Goal: Information Seeking & Learning: Learn about a topic

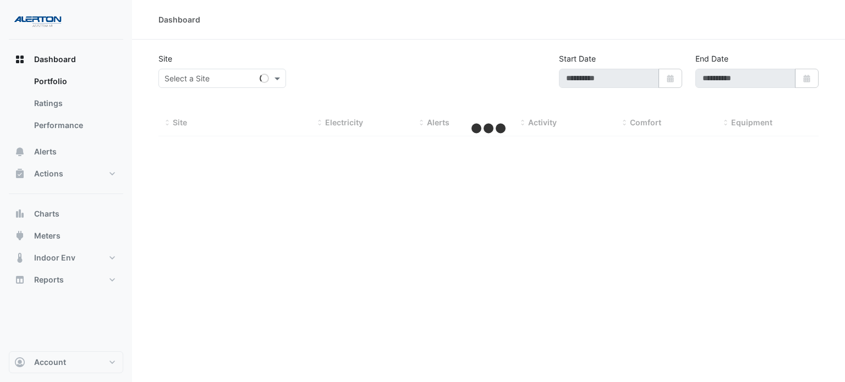
type input "**********"
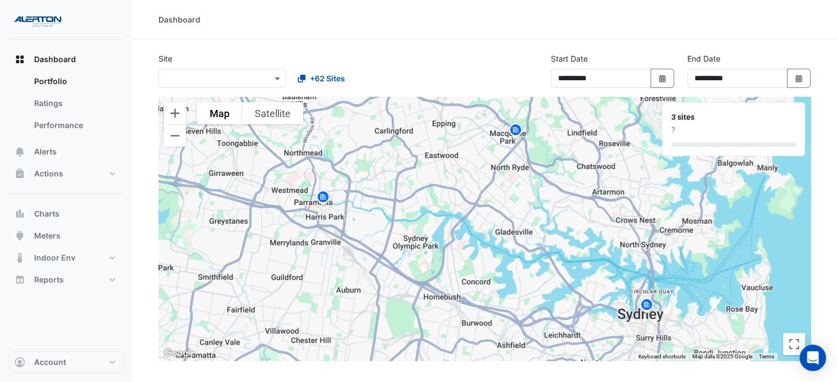
click at [519, 127] on img at bounding box center [516, 131] width 18 height 19
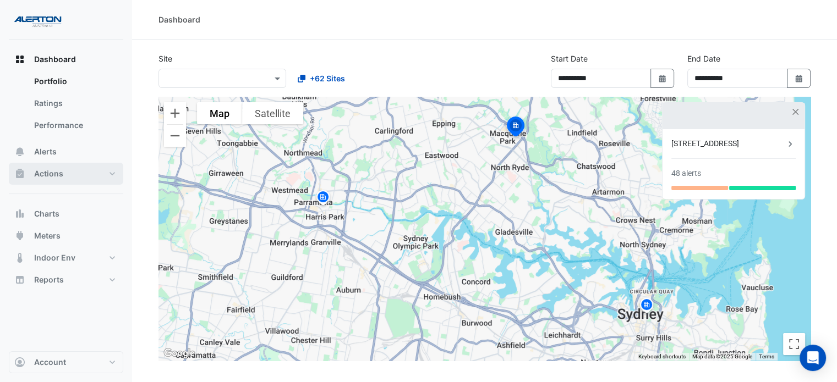
click at [50, 168] on span "Actions" at bounding box center [48, 173] width 29 height 11
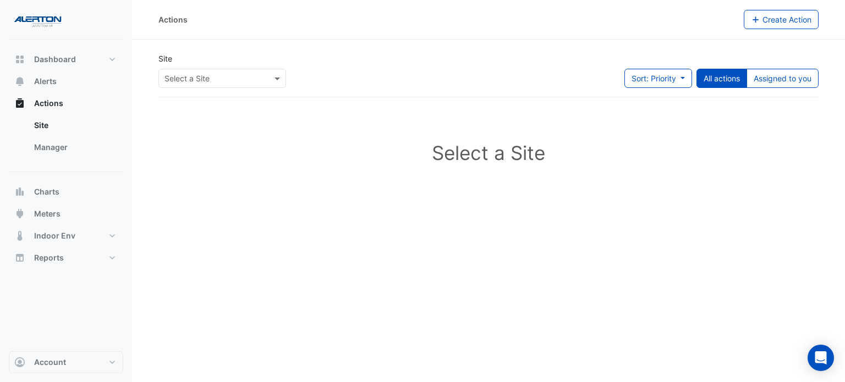
click at [254, 76] on input "text" at bounding box center [212, 79] width 94 height 12
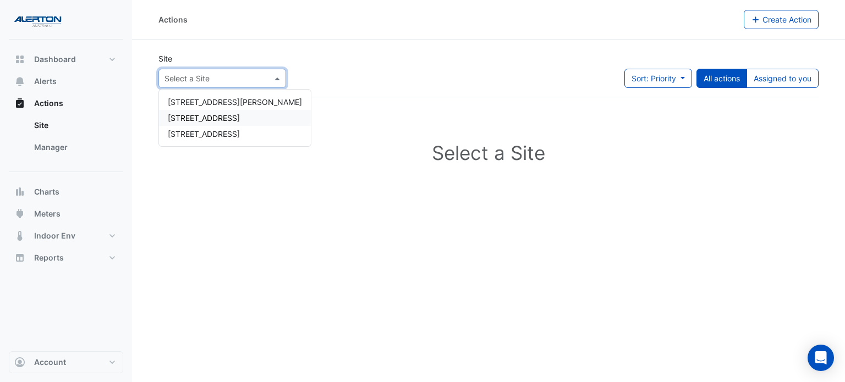
click at [223, 118] on span "[STREET_ADDRESS]" at bounding box center [204, 117] width 72 height 9
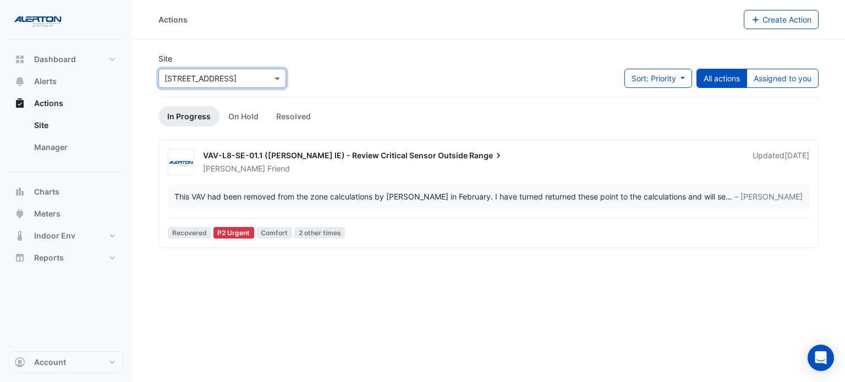
click at [422, 155] on span "VAV-L8-SE-01.1 ([PERSON_NAME] IE) - Review Critical Sensor Outside" at bounding box center [335, 155] width 265 height 9
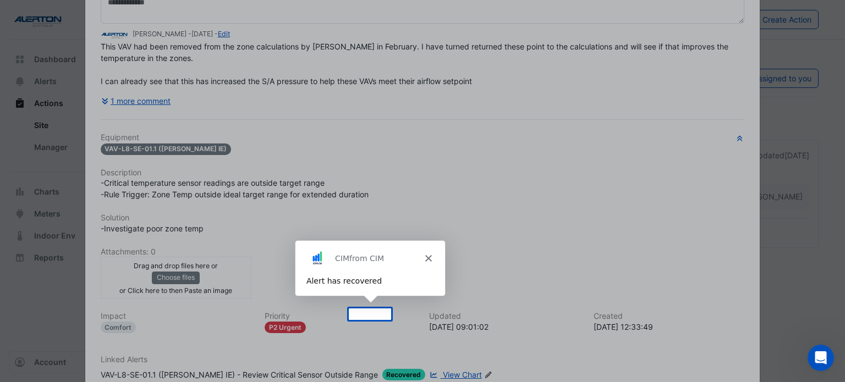
scroll to position [172, 0]
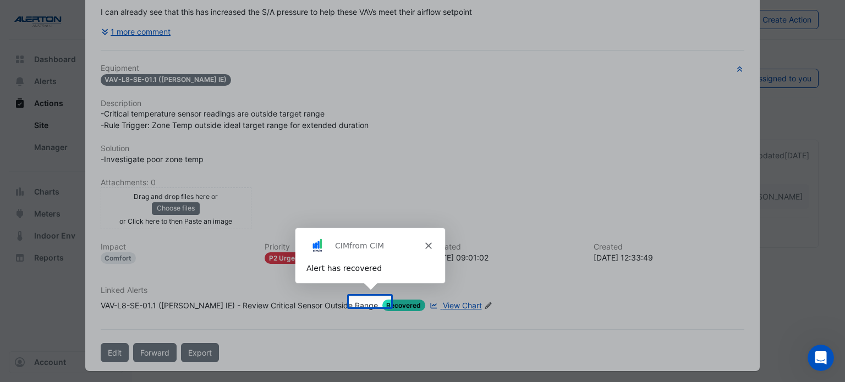
click at [480, 182] on div "Product tour overlay" at bounding box center [422, 191] width 845 height 382
click at [431, 244] on div "CIM from CIM" at bounding box center [369, 244] width 150 height 35
click at [426, 248] on icon "Close" at bounding box center [427, 245] width 7 height 7
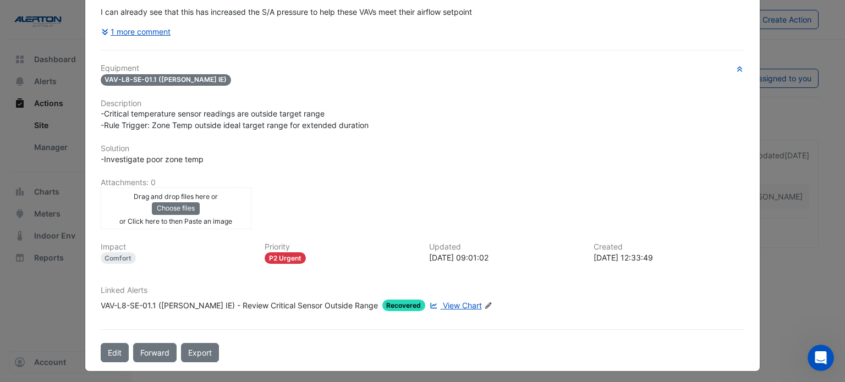
click at [443, 301] on span "View Chart" at bounding box center [462, 305] width 39 height 9
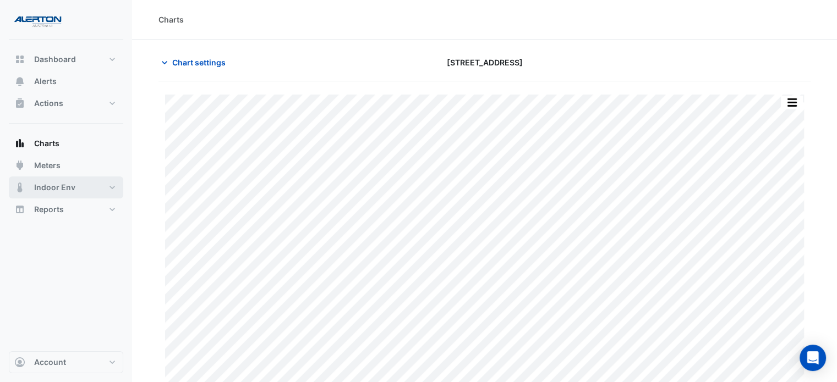
click at [59, 193] on button "Indoor Env" at bounding box center [66, 188] width 114 height 22
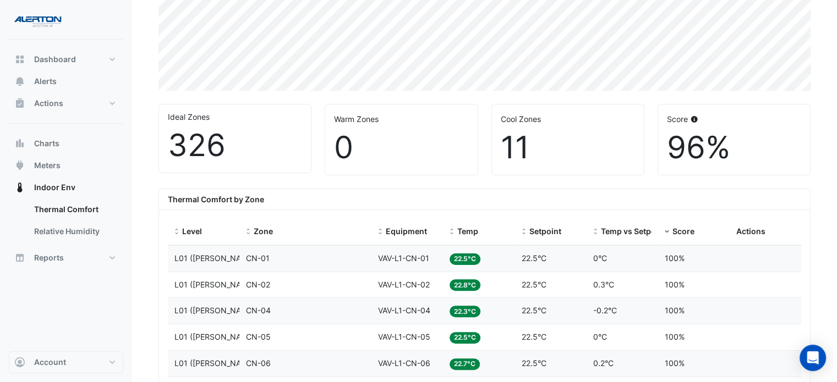
scroll to position [275, 0]
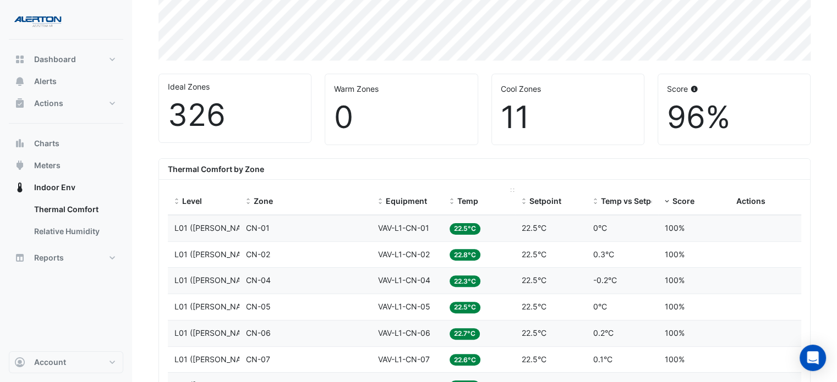
click at [478, 201] on span "Temp" at bounding box center [467, 200] width 21 height 9
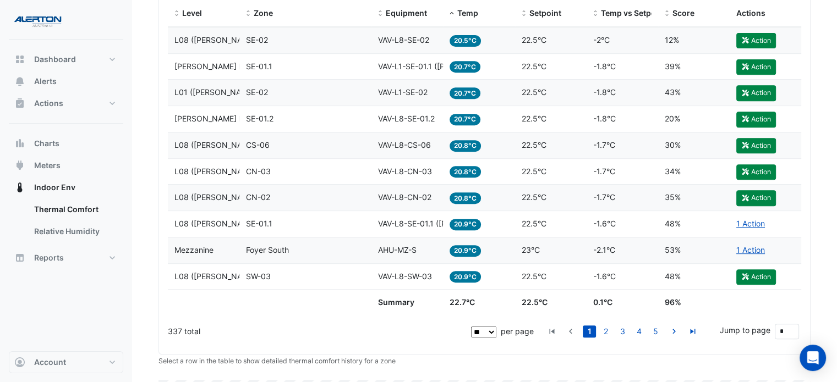
scroll to position [440, 0]
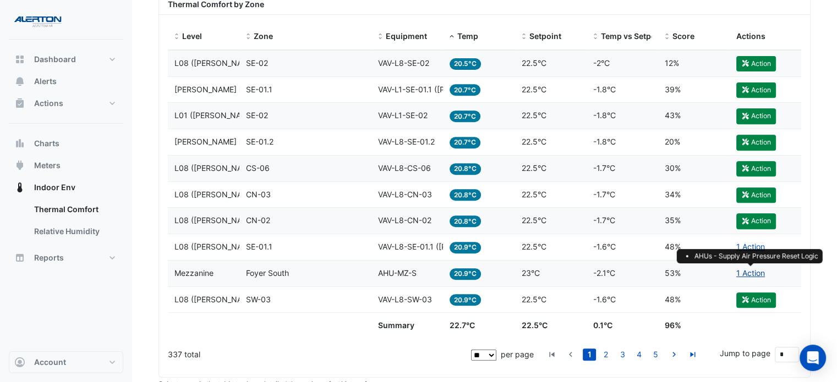
click at [757, 273] on link "1 Action" at bounding box center [750, 273] width 29 height 9
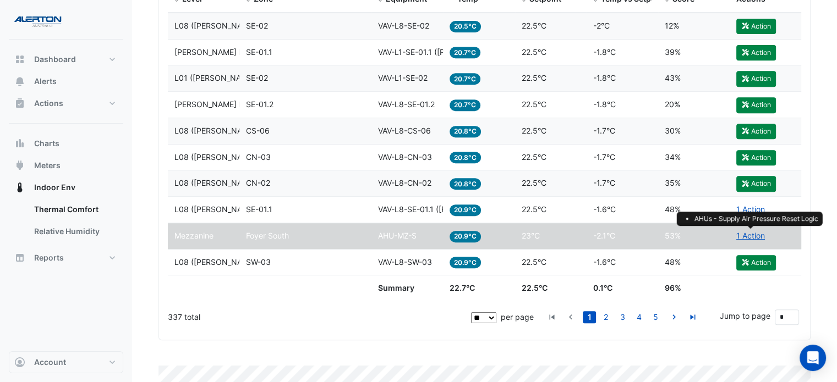
scroll to position [495, 0]
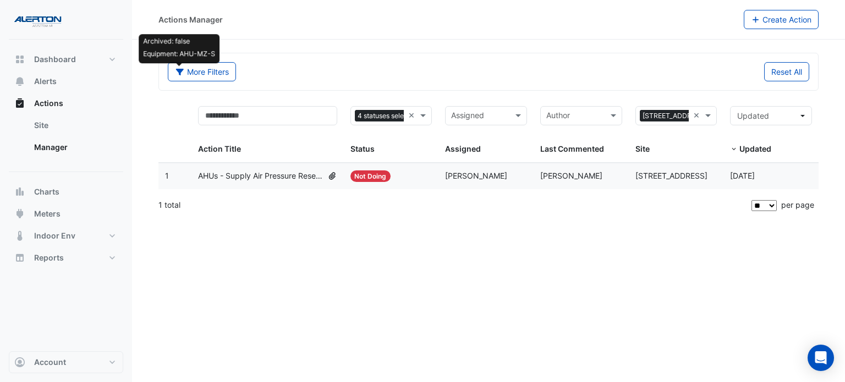
click at [405, 234] on div "Actions Manager Create Action Archived: false Equipment: AHU-MZ-S More Filters …" at bounding box center [488, 191] width 713 height 382
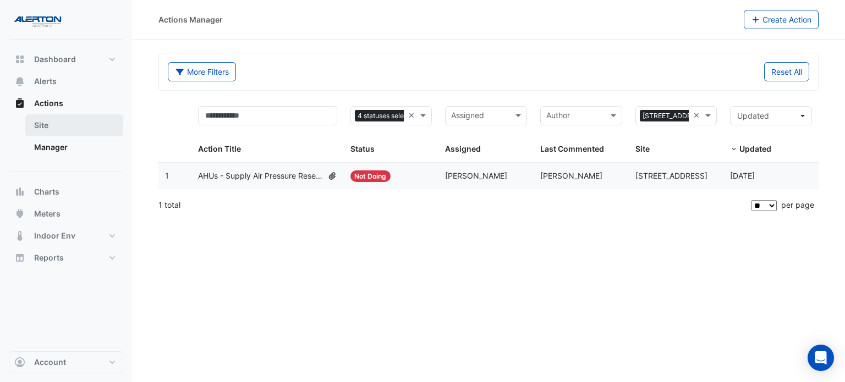
click at [68, 123] on link "Site" at bounding box center [74, 125] width 98 height 22
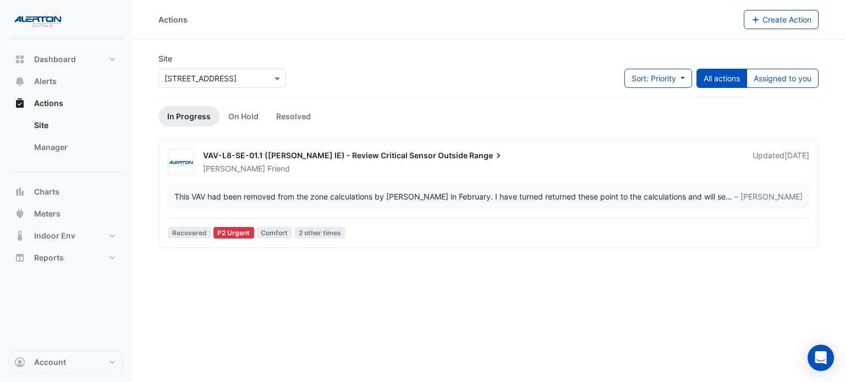
click at [223, 75] on input "text" at bounding box center [212, 79] width 94 height 12
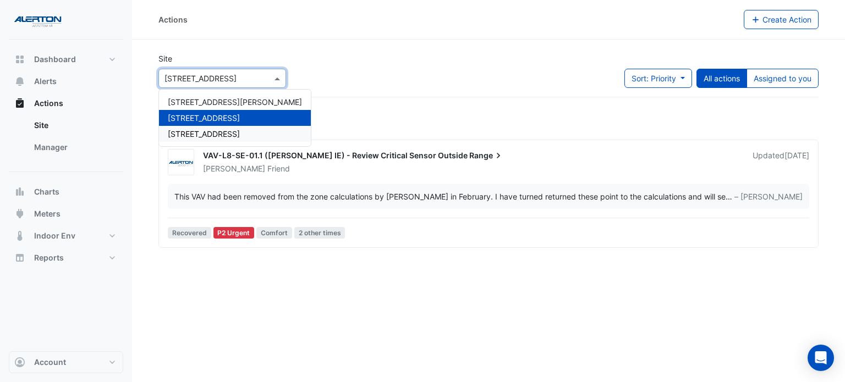
click at [393, 313] on div "Actions Create Action Site Select a Site × [GEOGRAPHIC_DATA][STREET_ADDRESS][PE…" at bounding box center [488, 191] width 713 height 382
